Goal: Navigation & Orientation: Find specific page/section

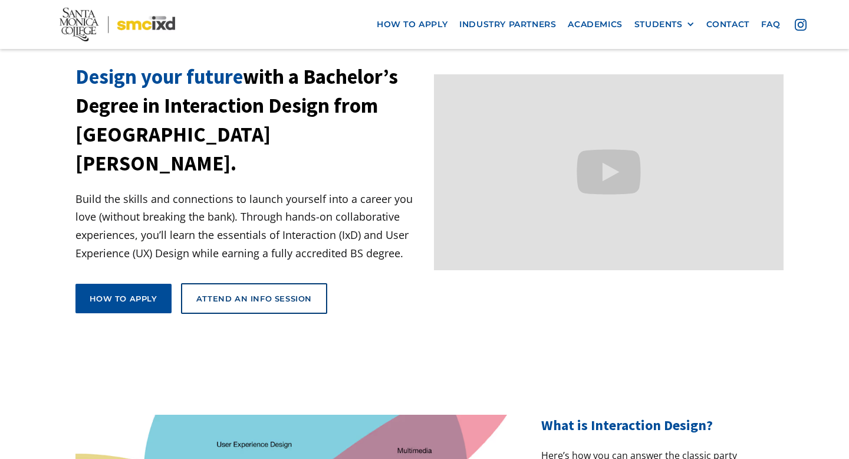
scroll to position [47, 0]
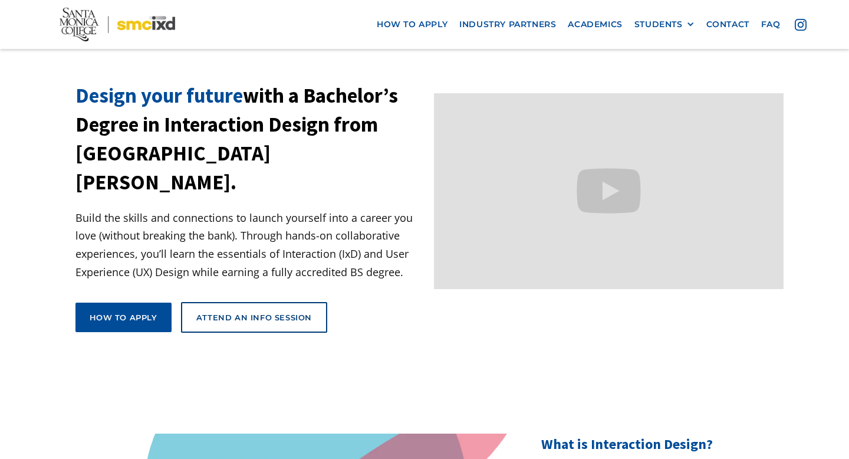
click at [141, 239] on p "Build the skills and connections to launch yourself into a career you love (wit…" at bounding box center [250, 245] width 350 height 72
click at [98, 209] on p "Build the skills and connections to launch yourself into a career you love (wit…" at bounding box center [250, 245] width 350 height 72
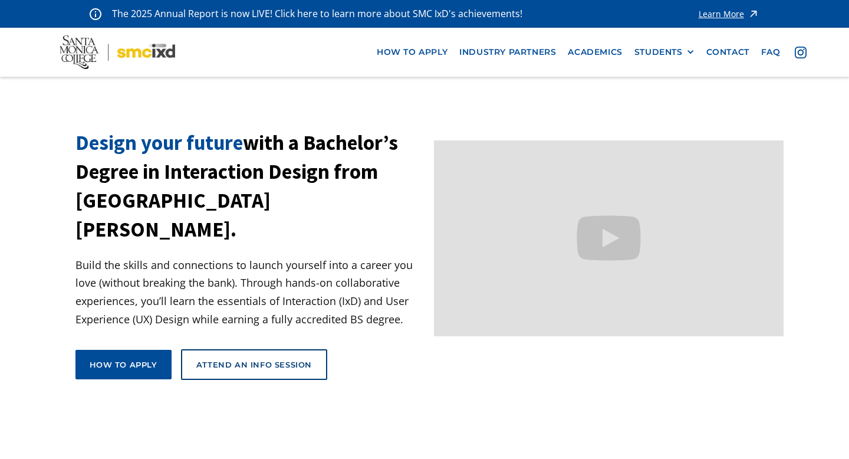
click at [70, 58] on img at bounding box center [118, 52] width 116 height 34
